Goal: Obtain resource: Obtain resource

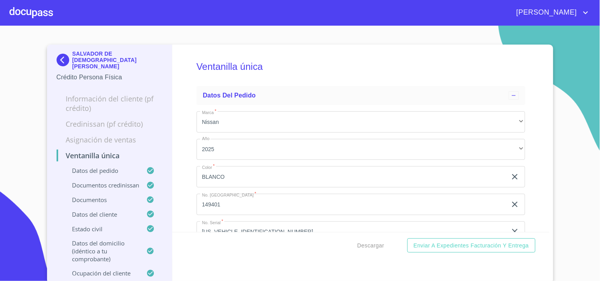
scroll to position [2986, 0]
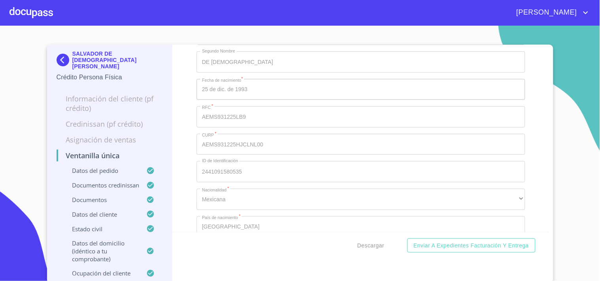
click at [32, 13] on div at bounding box center [30, 12] width 43 height 25
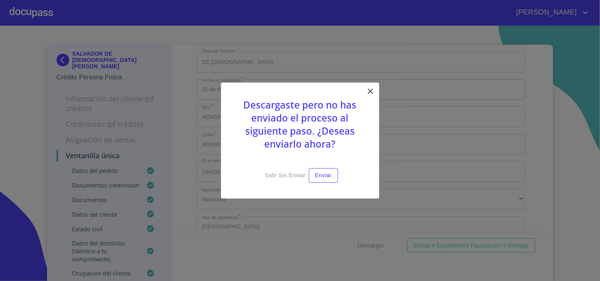
click at [364, 92] on div "Descargaste pero no has enviado el proceso al siguiente paso. ¿Deseas enviarlo …" at bounding box center [300, 141] width 158 height 116
click at [373, 94] on icon at bounding box center [370, 91] width 9 height 9
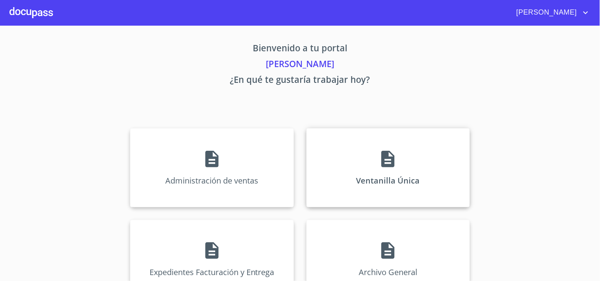
click at [374, 178] on p "Ventanilla Única" at bounding box center [388, 180] width 64 height 11
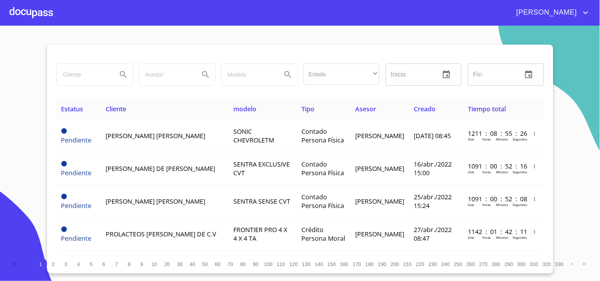
click at [97, 75] on input "search" at bounding box center [84, 74] width 54 height 21
type input "[PERSON_NAME]"
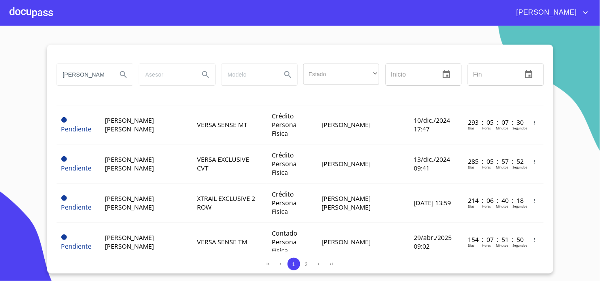
scroll to position [701, 0]
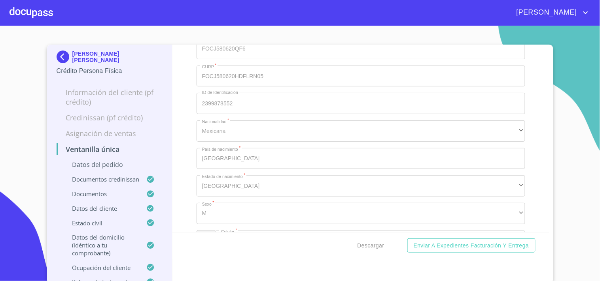
scroll to position [3162, 0]
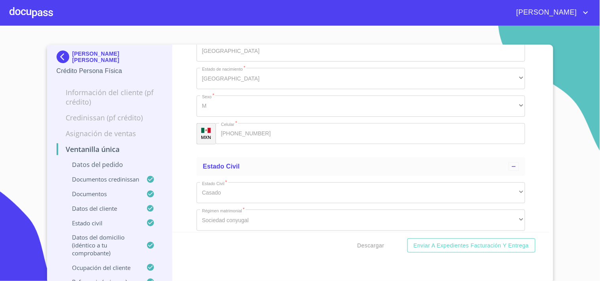
click at [517, 103] on div "Ventanilla única Datos del pedido Marca   * Nissan ​ Año 2025 ​ Color   * [PERS…" at bounding box center [360, 139] width 377 height 188
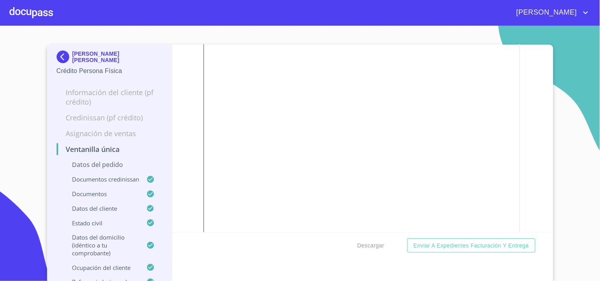
scroll to position [2678, 0]
click at [370, 250] on span "Descargar" at bounding box center [370, 246] width 27 height 10
